Goal: Information Seeking & Learning: Learn about a topic

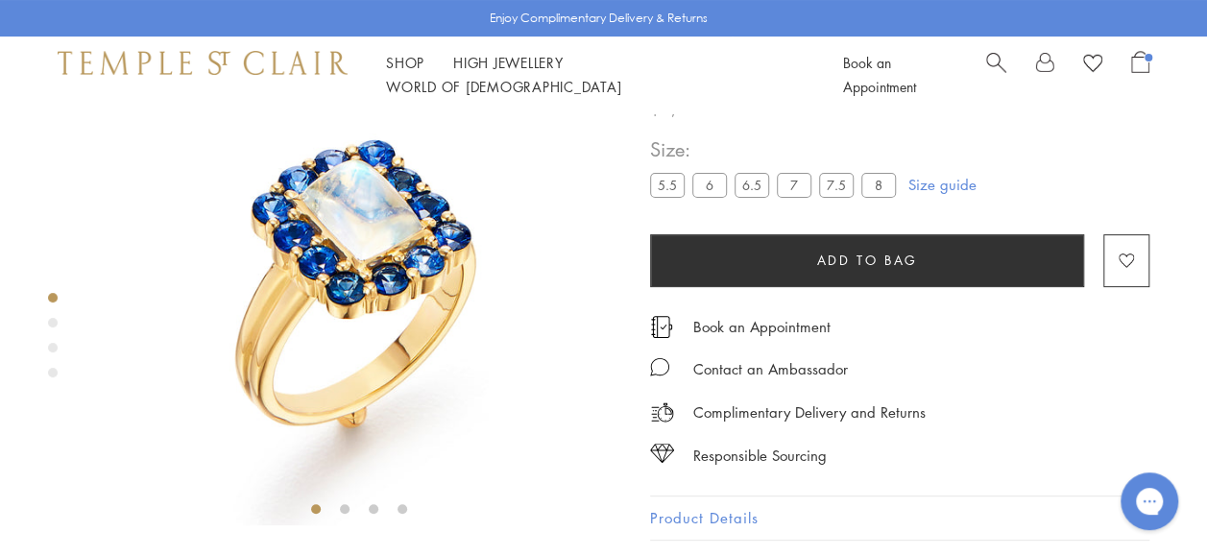
click at [997, 65] on span "Search" at bounding box center [996, 61] width 20 height 20
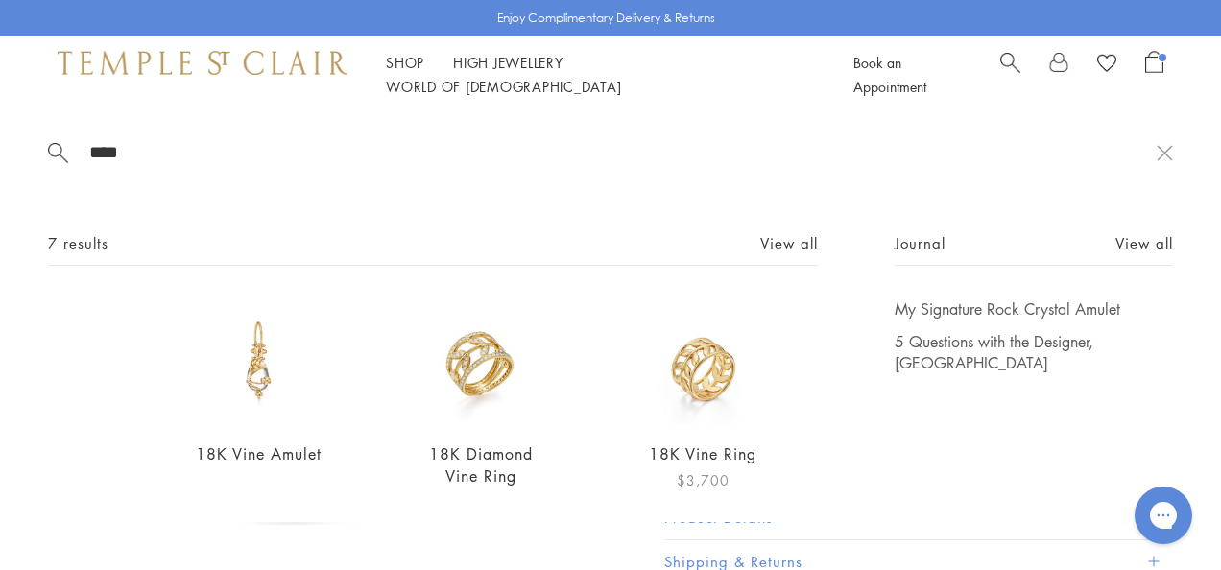
type input "****"
click at [699, 380] on img at bounding box center [703, 362] width 126 height 126
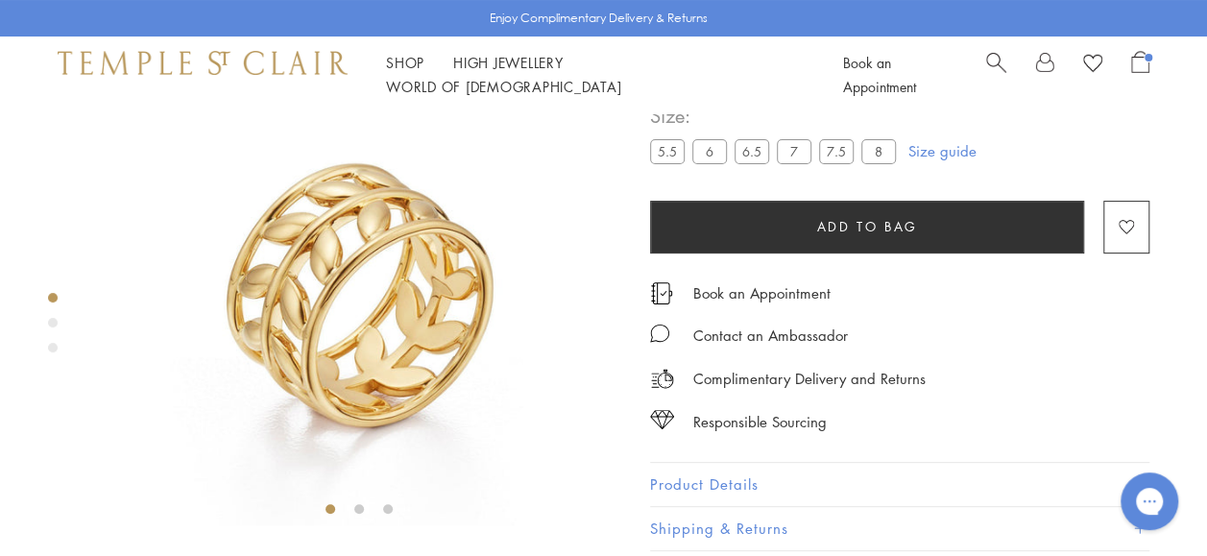
click at [789, 468] on button "Product Details" at bounding box center [899, 484] width 499 height 43
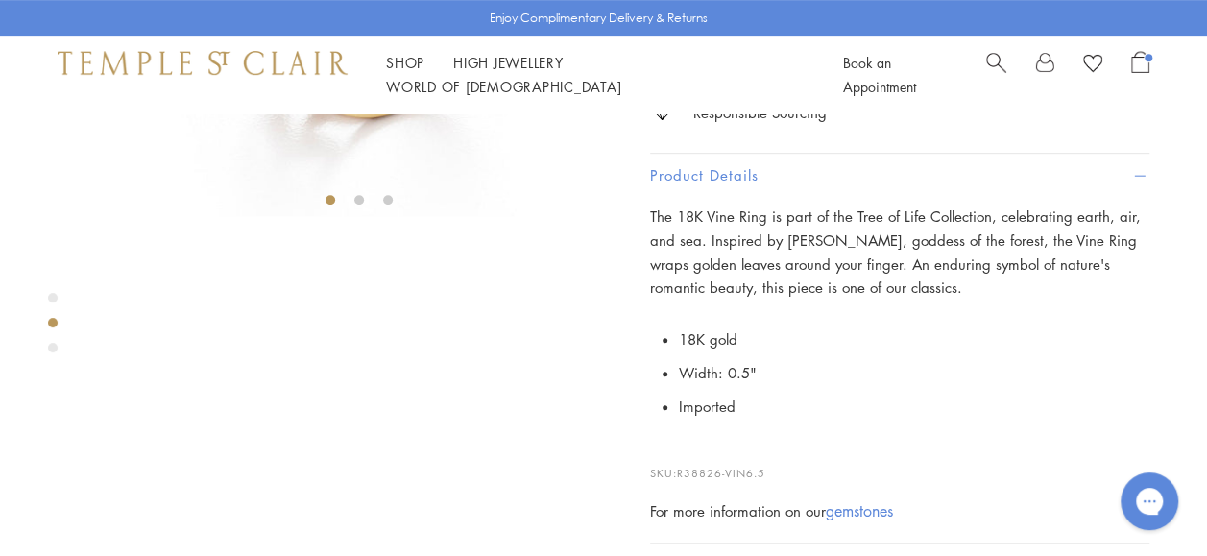
scroll to position [432, 0]
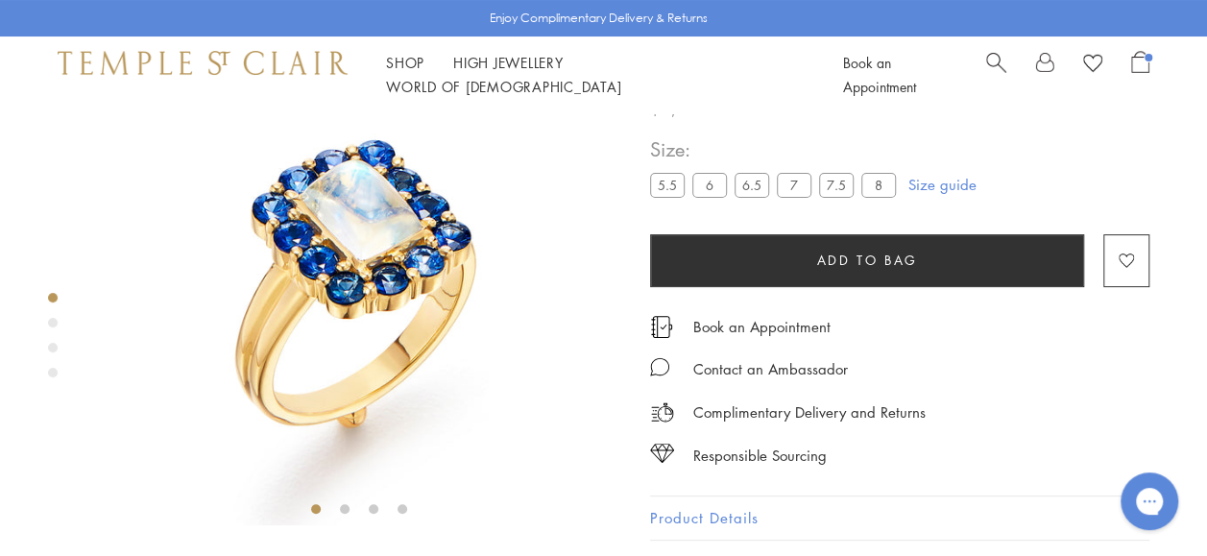
click at [994, 65] on span "Search" at bounding box center [996, 61] width 20 height 20
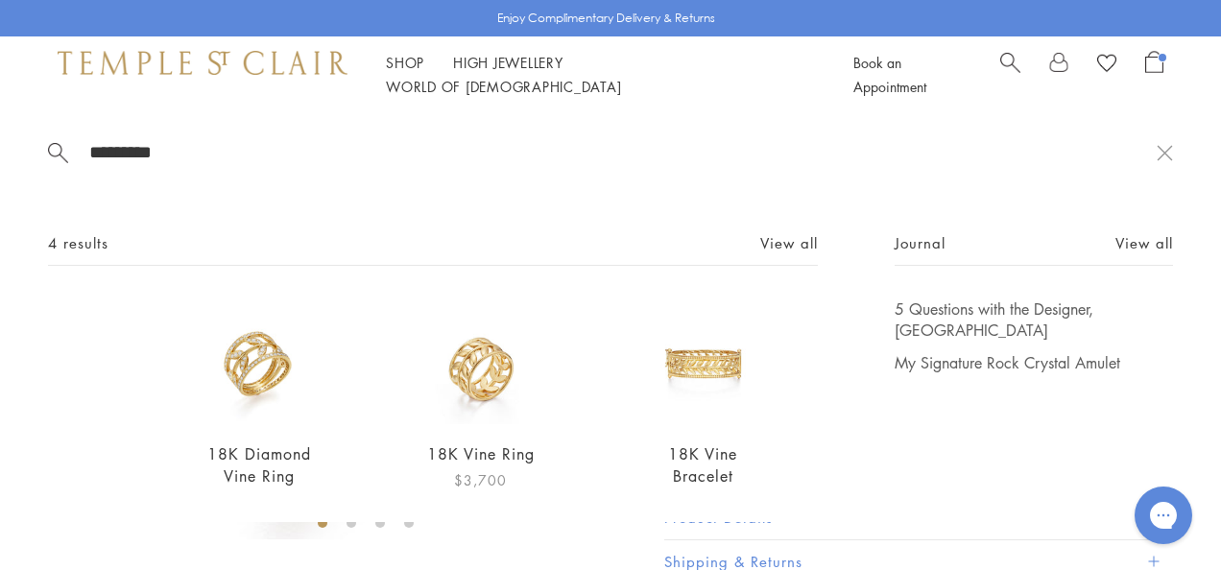
type input "*********"
click at [444, 368] on img at bounding box center [481, 362] width 126 height 126
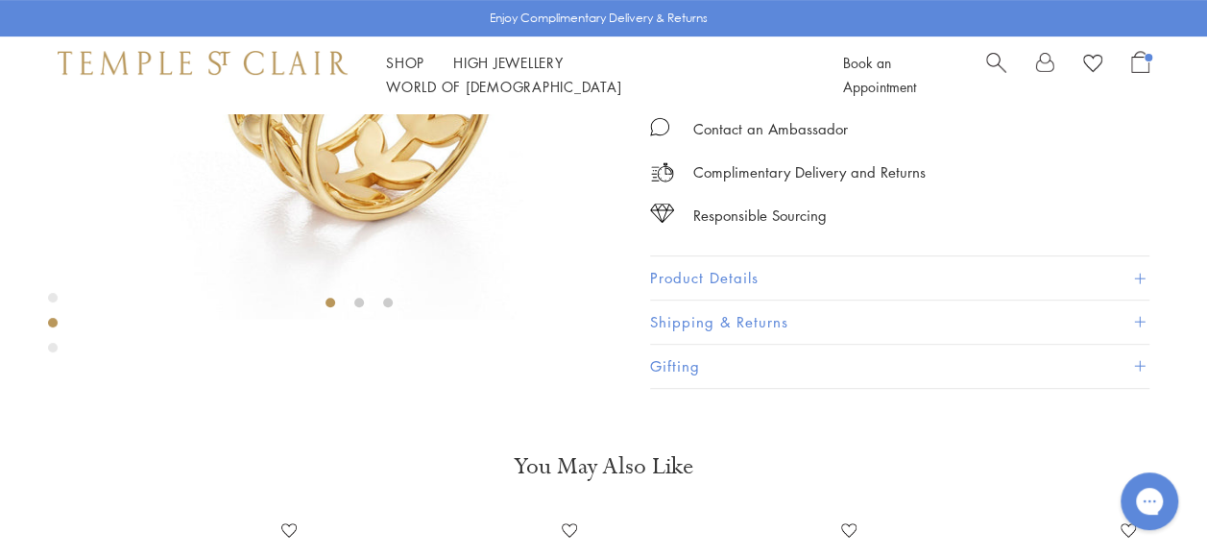
scroll to position [468, 0]
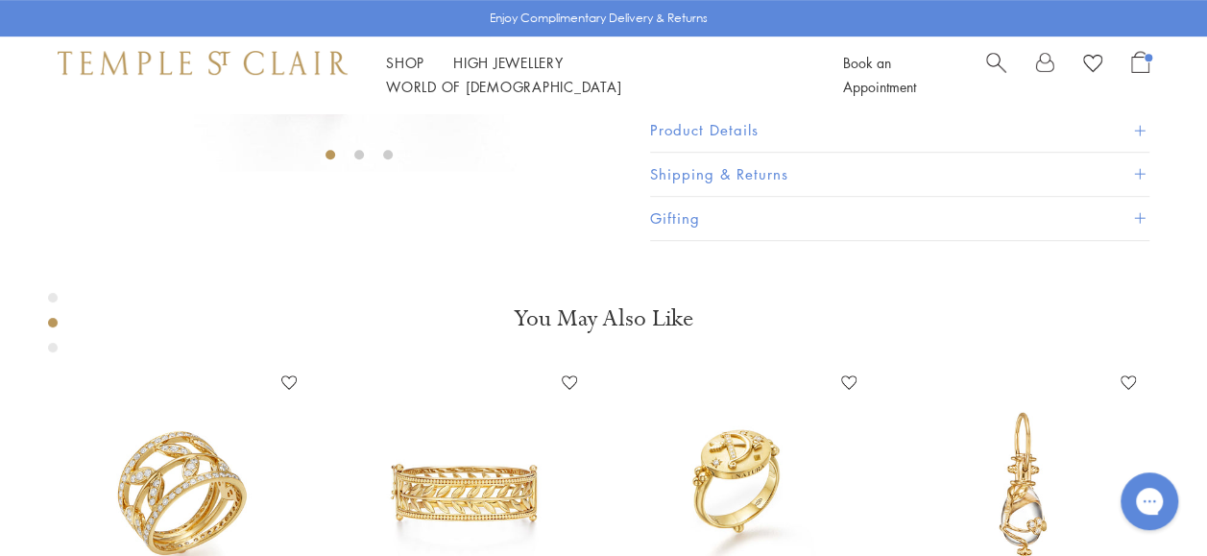
click at [865, 152] on button "Product Details" at bounding box center [899, 129] width 499 height 43
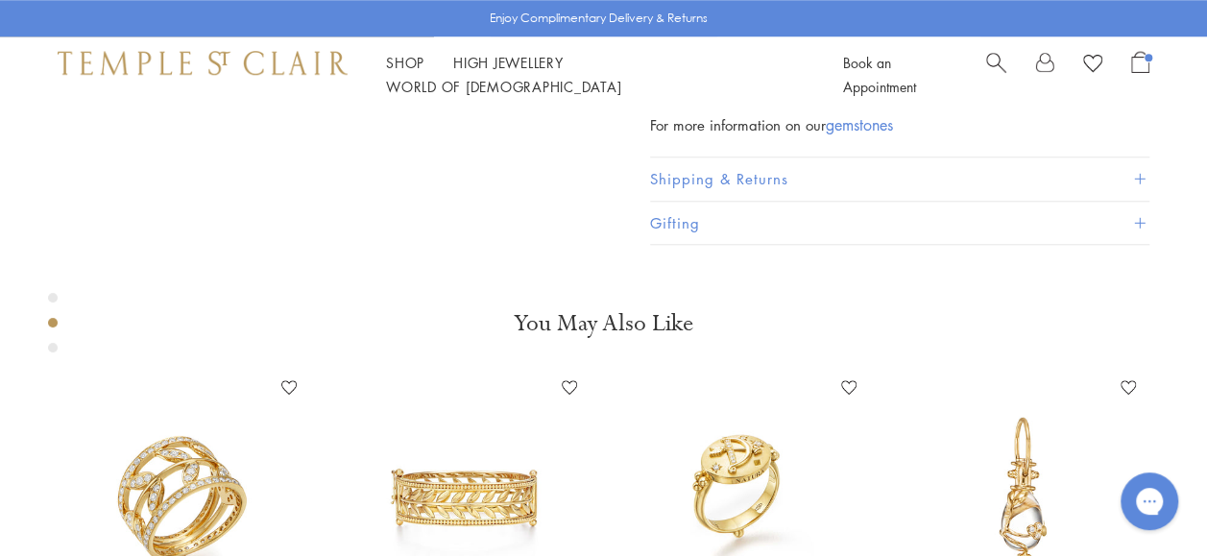
scroll to position [858, 0]
